Goal: Information Seeking & Learning: Learn about a topic

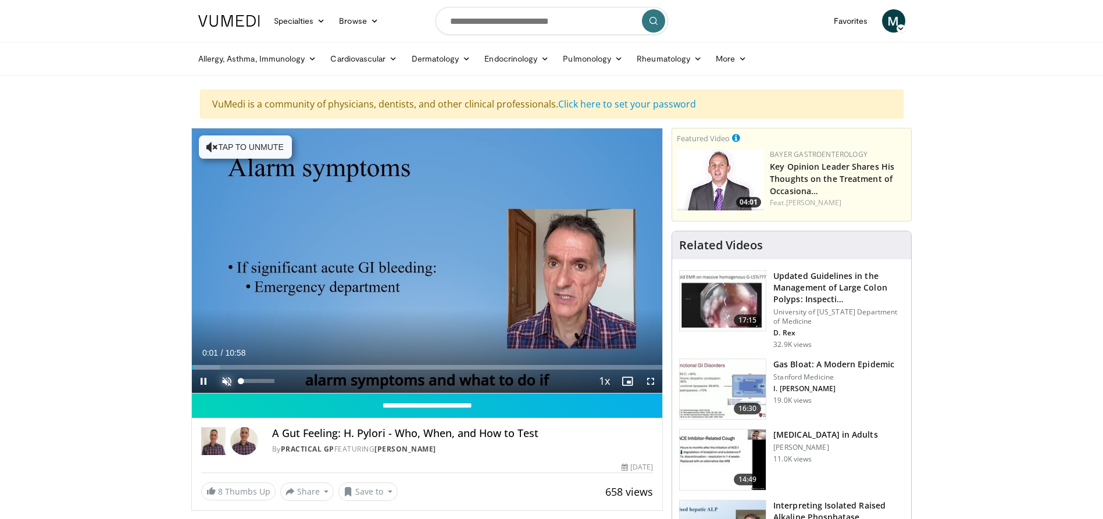
click at [223, 378] on span "Video Player" at bounding box center [226, 381] width 23 height 23
click at [201, 379] on span "Video Player" at bounding box center [203, 381] width 23 height 23
click at [203, 381] on span "Video Player" at bounding box center [203, 381] width 23 height 23
drag, startPoint x: 197, startPoint y: 366, endPoint x: 188, endPoint y: 363, distance: 9.6
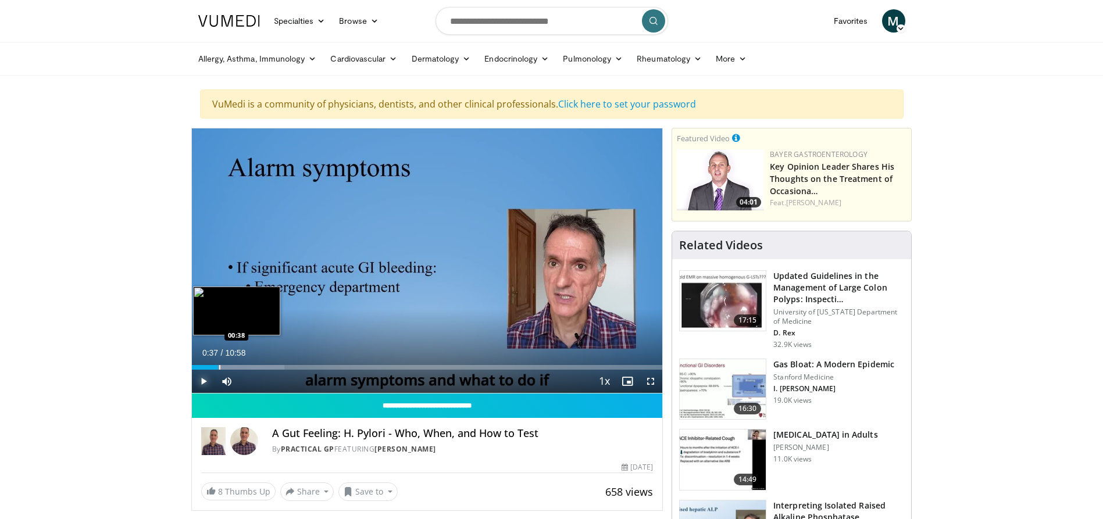
drag, startPoint x: 236, startPoint y: 366, endPoint x: 218, endPoint y: 363, distance: 18.2
click at [218, 363] on div "Loaded : 19.69% 00:37 00:38" at bounding box center [427, 364] width 471 height 11
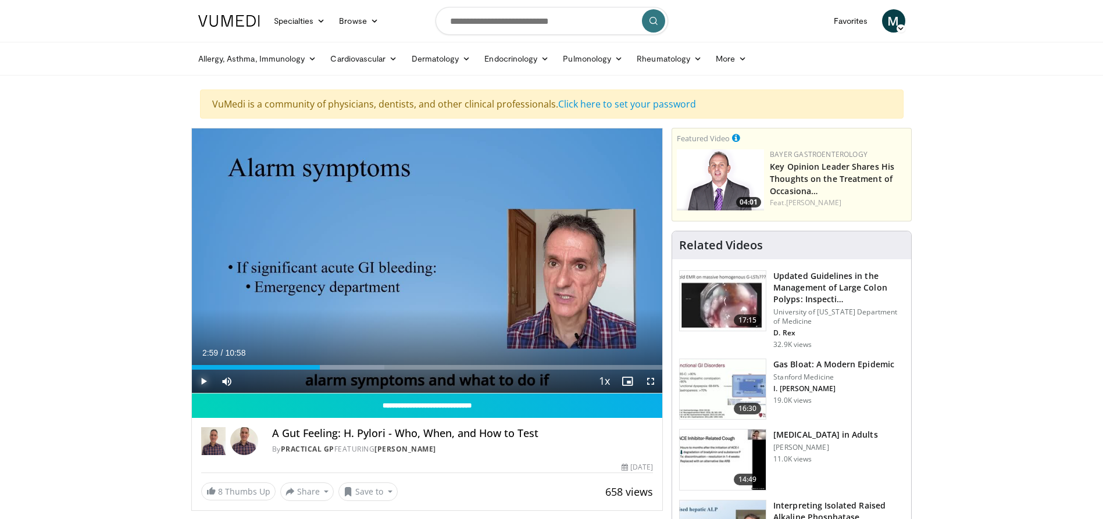
drag, startPoint x: 340, startPoint y: 362, endPoint x: 320, endPoint y: 356, distance: 20.6
click at [320, 370] on div "Current Time 2:59 / Duration 10:58 Play Skip Backward Skip Forward Mute 0% Load…" at bounding box center [427, 381] width 471 height 23
click at [204, 378] on span "Video Player" at bounding box center [203, 381] width 23 height 23
click at [201, 380] on span "Video Player" at bounding box center [203, 381] width 23 height 23
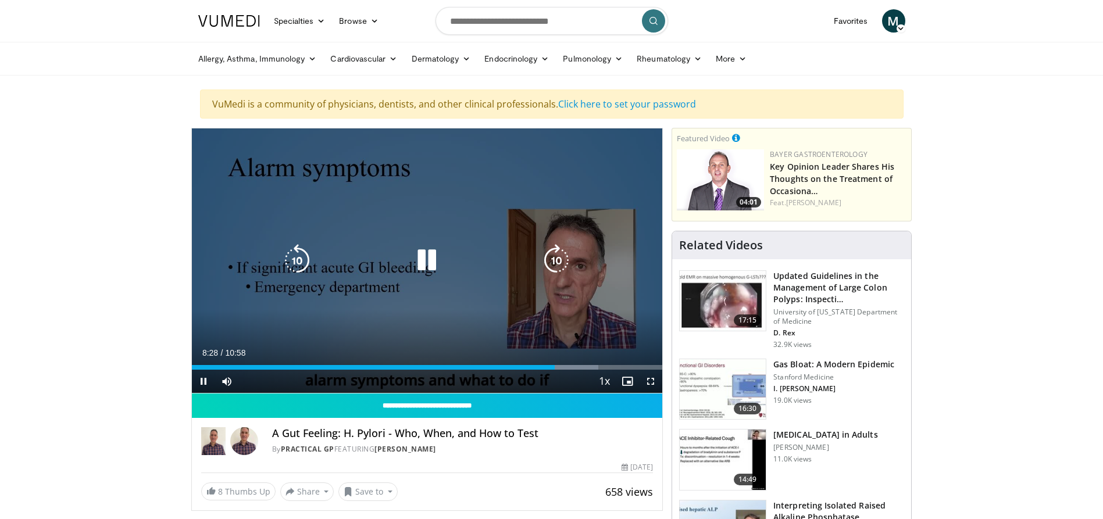
click at [423, 263] on icon "Video Player" at bounding box center [426, 260] width 33 height 33
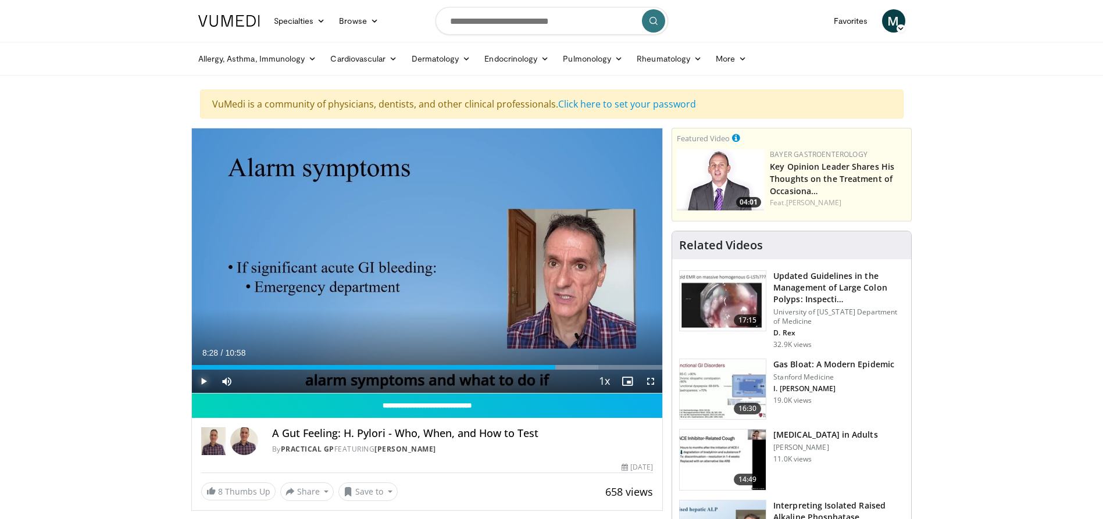
click at [204, 382] on span "Video Player" at bounding box center [203, 381] width 23 height 23
drag, startPoint x: 599, startPoint y: 366, endPoint x: 589, endPoint y: 366, distance: 9.9
click at [590, 366] on div "Progress Bar" at bounding box center [590, 367] width 1 height 5
click at [203, 380] on span "Video Player" at bounding box center [203, 381] width 23 height 23
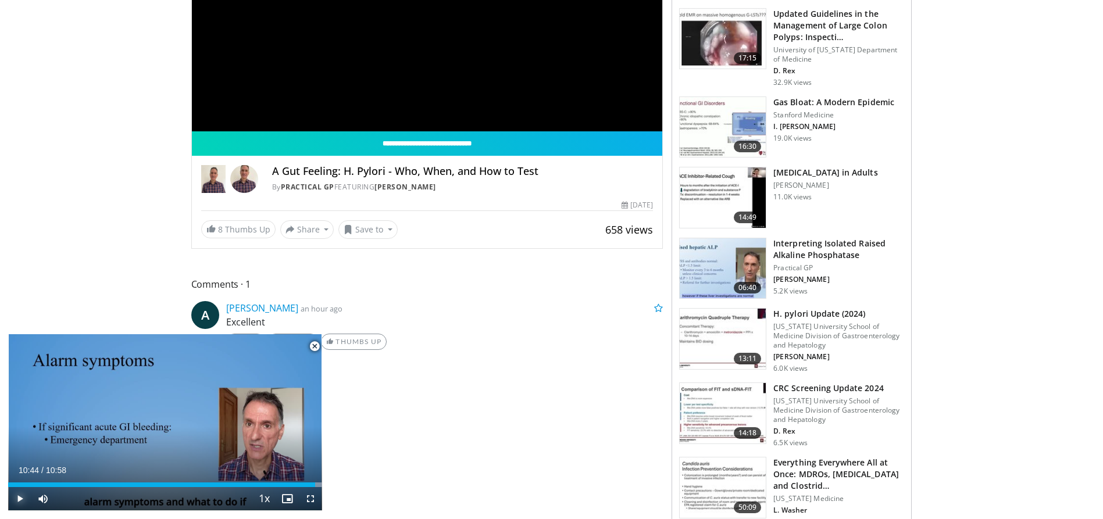
scroll to position [291, 0]
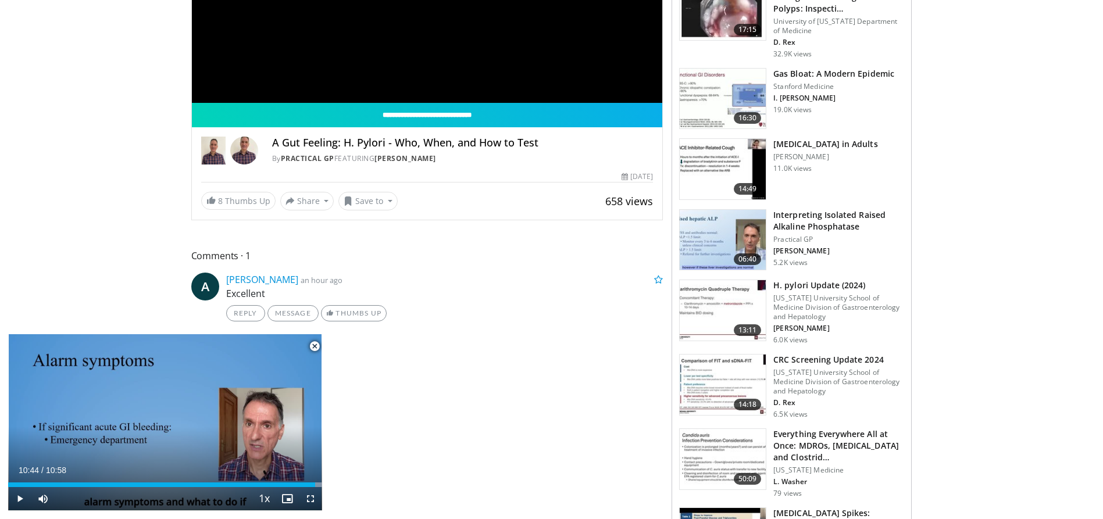
click at [316, 344] on span "Video Player" at bounding box center [314, 346] width 23 height 23
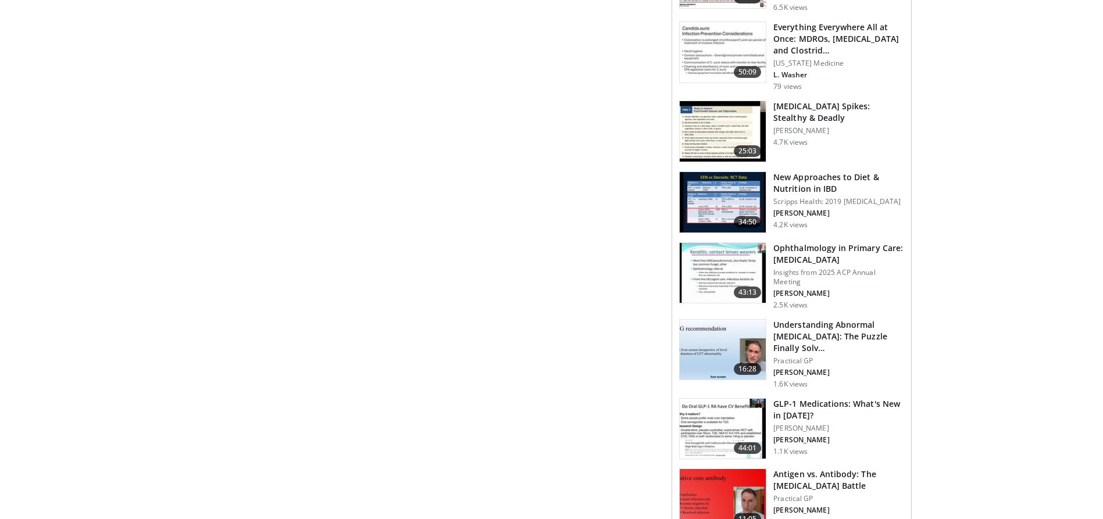
scroll to position [756, 0]
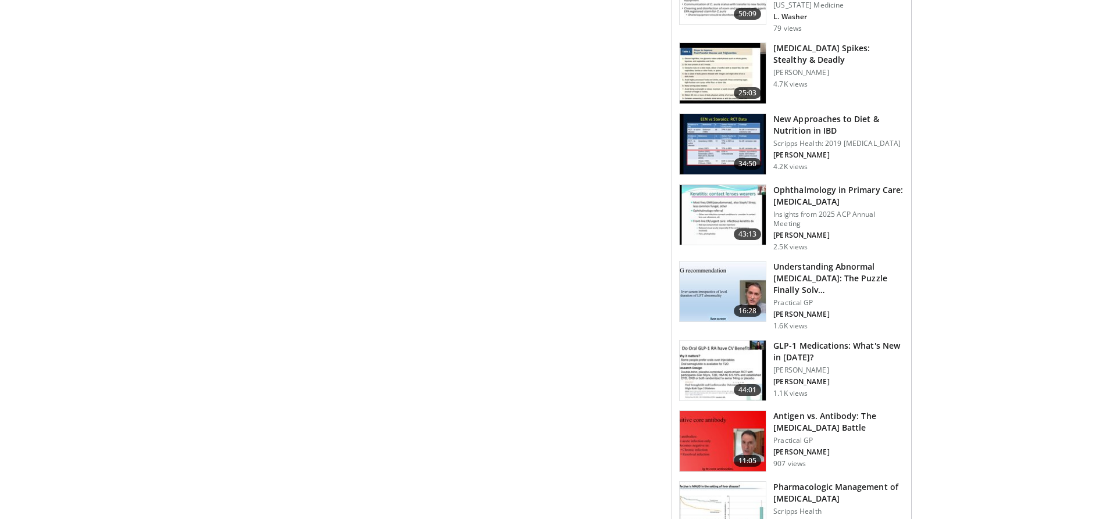
click at [710, 296] on img at bounding box center [723, 292] width 86 height 60
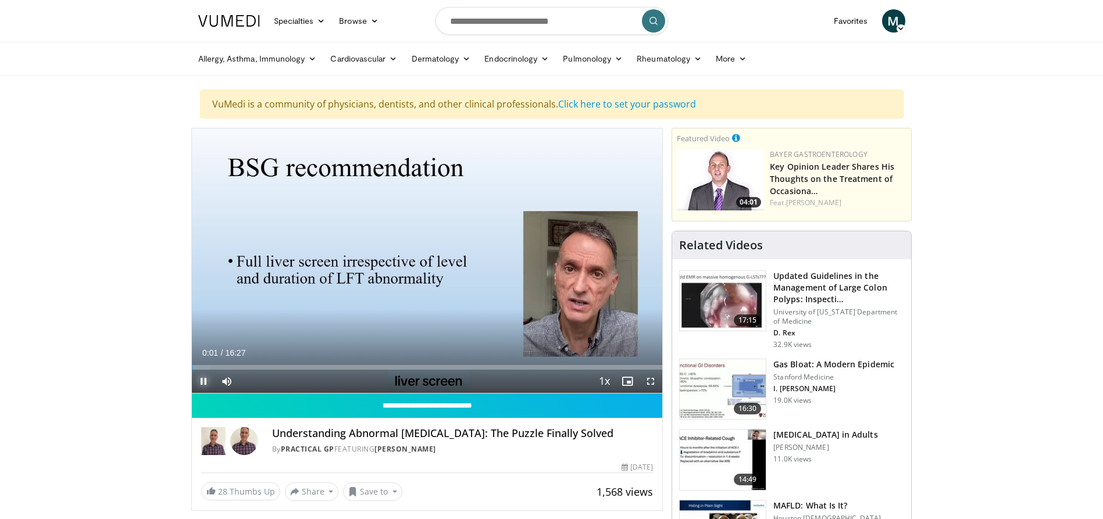
click at [198, 381] on span "Video Player" at bounding box center [203, 381] width 23 height 23
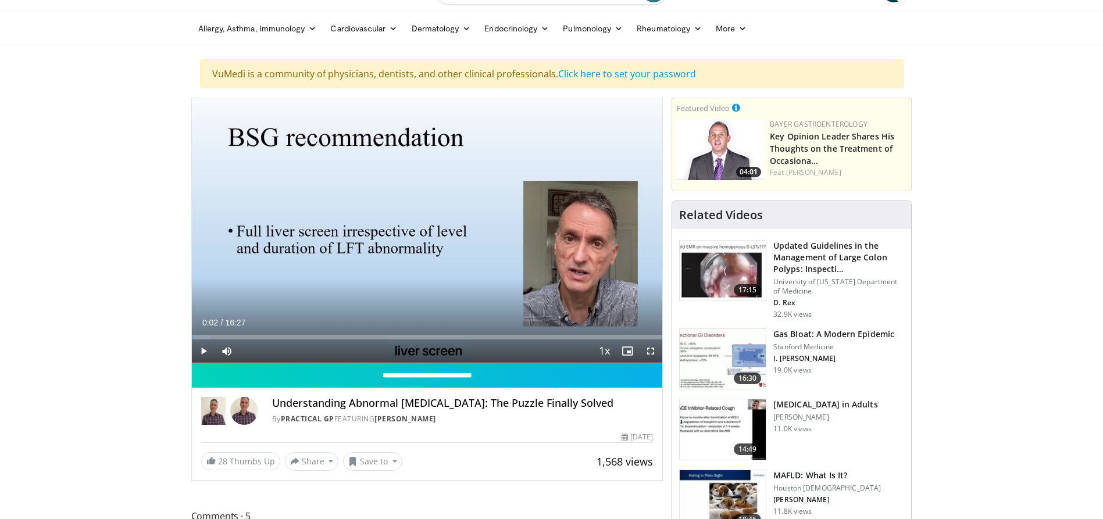
scroll to position [58, 0]
